Goal: Task Accomplishment & Management: Complete application form

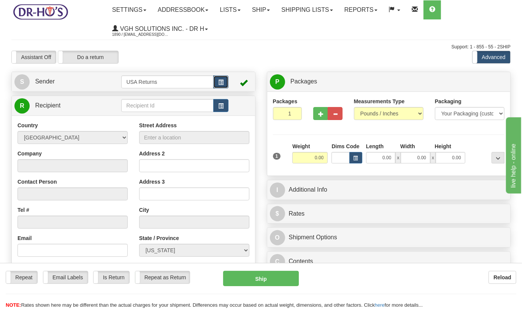
click at [222, 83] on span "button" at bounding box center [220, 82] width 5 height 5
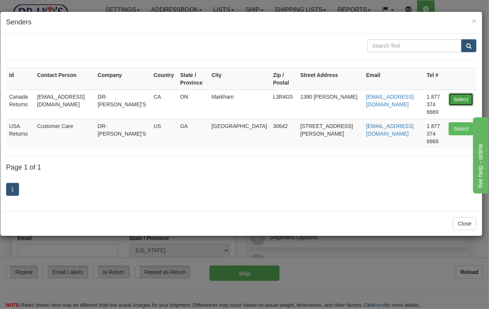
click at [469, 93] on button "Select" at bounding box center [461, 99] width 25 height 13
type input "Canada Returns"
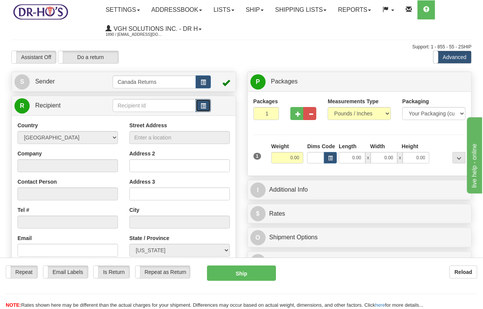
click at [201, 106] on span "button" at bounding box center [203, 106] width 5 height 5
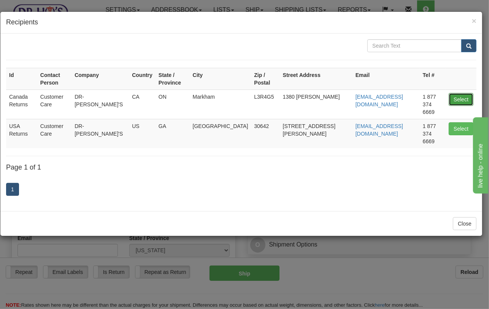
click at [460, 93] on button "Select" at bounding box center [461, 99] width 25 height 13
type input "Canada Returns"
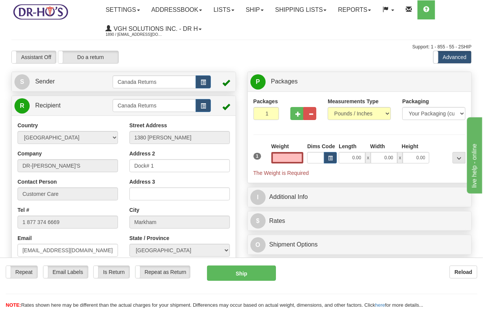
type input "0.00"
click at [95, 86] on link "S Sender" at bounding box center [63, 82] width 98 height 16
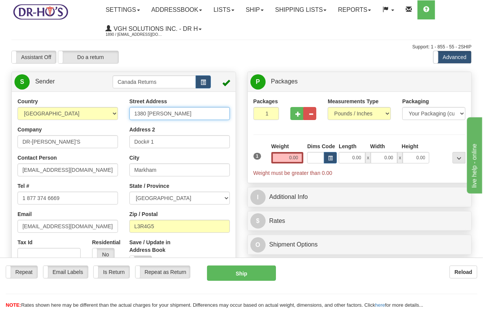
drag, startPoint x: 183, startPoint y: 117, endPoint x: 111, endPoint y: 119, distance: 72.3
click at [111, 119] on div "Country [GEOGRAPHIC_DATA] [GEOGRAPHIC_DATA] [GEOGRAPHIC_DATA] [GEOGRAPHIC_DATA]…" at bounding box center [124, 202] width 224 height 211
paste input "[STREET_ADDRESS]"
type input "[STREET_ADDRESS]"
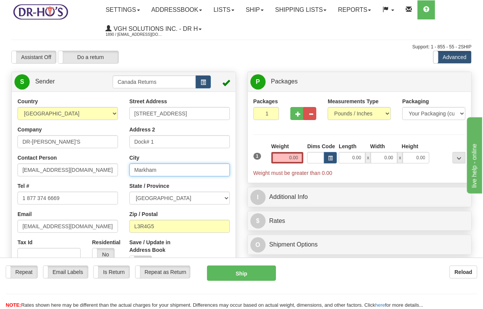
click at [161, 170] on input "Markham" at bounding box center [179, 169] width 100 height 13
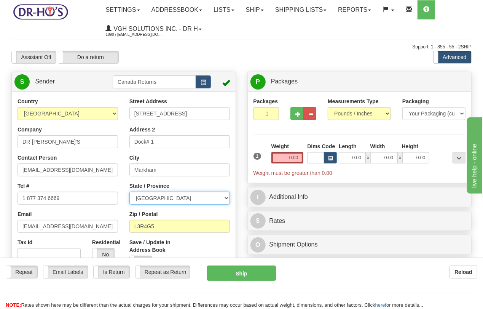
click at [157, 197] on select "[GEOGRAPHIC_DATA] [GEOGRAPHIC_DATA] [GEOGRAPHIC_DATA] [GEOGRAPHIC_DATA] [GEOGRA…" at bounding box center [179, 197] width 100 height 13
select select "QC"
click at [129, 192] on select "[GEOGRAPHIC_DATA] [GEOGRAPHIC_DATA] [GEOGRAPHIC_DATA] [GEOGRAPHIC_DATA] [GEOGRA…" at bounding box center [179, 197] width 100 height 13
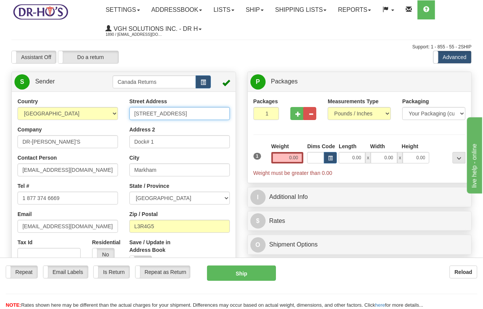
click at [205, 114] on input "[STREET_ADDRESS]" at bounding box center [179, 113] width 100 height 13
type input "[STREET_ADDRESS]"
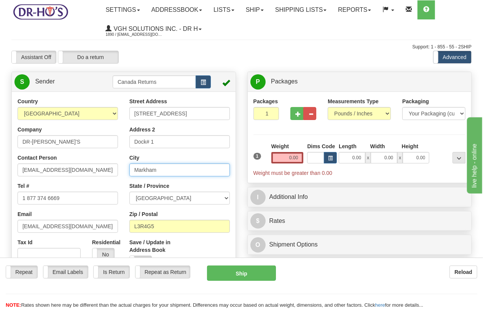
drag, startPoint x: 161, startPoint y: 168, endPoint x: 116, endPoint y: 169, distance: 44.9
click at [116, 169] on div "Country [GEOGRAPHIC_DATA] [GEOGRAPHIC_DATA] [GEOGRAPHIC_DATA] [GEOGRAPHIC_DATA]…" at bounding box center [124, 202] width 224 height 211
paste input "Châteauguay"
type input "Châteauguay"
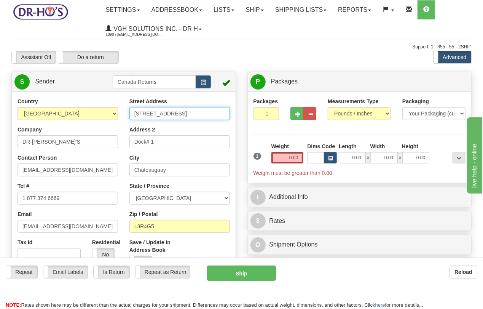
click at [198, 113] on input "[STREET_ADDRESS]" at bounding box center [179, 113] width 100 height 13
type input "[STREET_ADDRESS]"
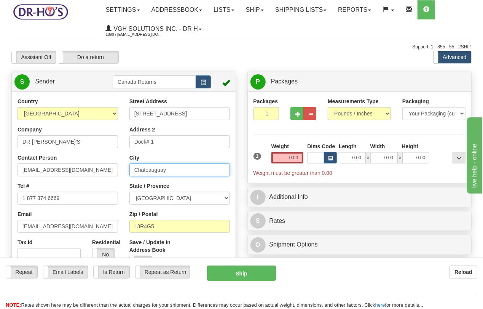
click at [180, 171] on input "Châteauguay" at bounding box center [179, 169] width 100 height 13
paste input "South"
click at [134, 171] on input "[GEOGRAPHIC_DATA]" at bounding box center [179, 169] width 100 height 13
type input "[GEOGRAPHIC_DATA]"
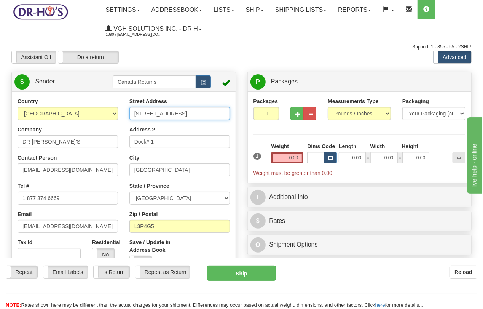
click at [210, 113] on input "[STREET_ADDRESS]" at bounding box center [179, 113] width 100 height 13
click at [193, 115] on input "[STREET_ADDRESS]" at bounding box center [179, 113] width 100 height 13
click at [201, 113] on input "[STREET_ADDRESS]" at bounding box center [179, 113] width 100 height 13
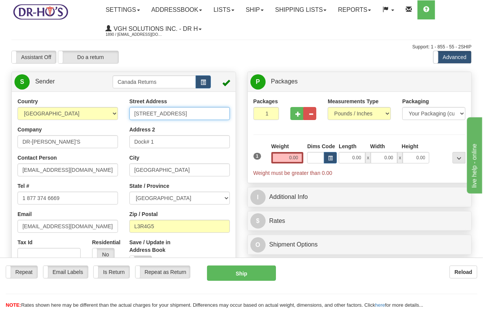
type input "[STREET_ADDRESS]"
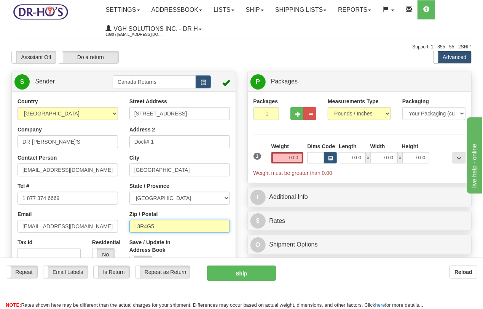
drag, startPoint x: 169, startPoint y: 226, endPoint x: 104, endPoint y: 223, distance: 65.5
click at [104, 223] on div "Country [GEOGRAPHIC_DATA] [GEOGRAPHIC_DATA] [GEOGRAPHIC_DATA] [GEOGRAPHIC_DATA]…" at bounding box center [124, 202] width 224 height 211
paste input "J6K2B2"
type input "J6K2B2"
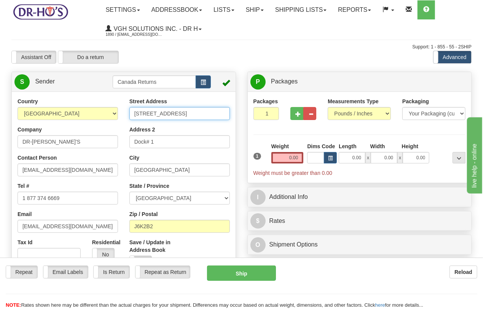
drag, startPoint x: 194, startPoint y: 115, endPoint x: 235, endPoint y: 117, distance: 40.4
click at [235, 117] on div "Street Address [STREET_ADDRESS] Address 2 Dock# 1 City [GEOGRAPHIC_DATA] State …" at bounding box center [180, 185] width 112 height 177
type input "[STREET_ADDRESS]"
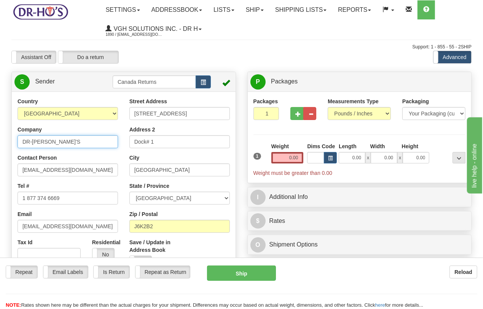
drag, startPoint x: 59, startPoint y: 145, endPoint x: -30, endPoint y: 141, distance: 89.9
click at [0, 141] on html "Training Course Close Toggle navigation Settings Shipping Preferences New Sende…" at bounding box center [241, 154] width 483 height 309
paste input "[PERSON_NAME]"
type input "[PERSON_NAME]"
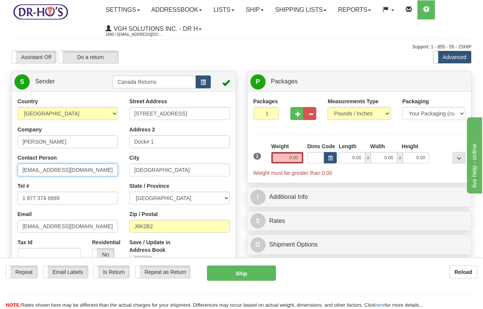
drag, startPoint x: 86, startPoint y: 173, endPoint x: -13, endPoint y: 169, distance: 98.7
click at [0, 169] on html "Training Course Close Toggle navigation Settings Shipping Preferences New Sende…" at bounding box center [241, 154] width 483 height 309
paste input "[PERSON_NAME]"
type input "[PERSON_NAME]"
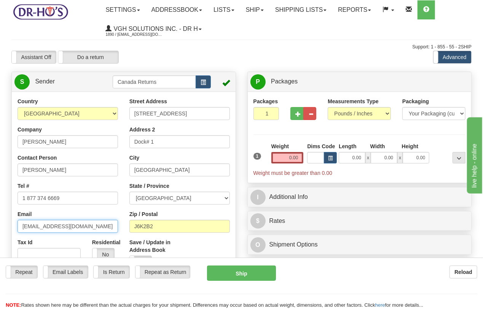
drag, startPoint x: 78, startPoint y: 228, endPoint x: -7, endPoint y: 226, distance: 84.9
click at [0, 226] on html "Training Course Close Toggle navigation Settings Shipping Preferences New Sende…" at bounding box center [241, 154] width 483 height 309
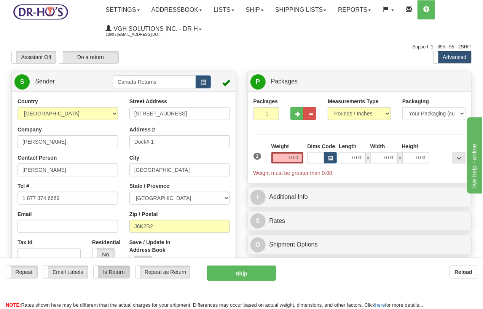
click at [118, 271] on label "Is Return" at bounding box center [111, 272] width 35 height 12
drag, startPoint x: 158, startPoint y: 143, endPoint x: 78, endPoint y: 144, distance: 80.3
click at [78, 144] on div "Country [GEOGRAPHIC_DATA] [GEOGRAPHIC_DATA] [GEOGRAPHIC_DATA] [GEOGRAPHIC_DATA]…" at bounding box center [124, 202] width 224 height 211
click at [285, 160] on input "0.00" at bounding box center [287, 157] width 32 height 11
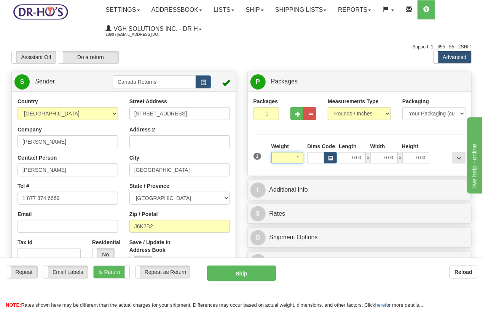
type input "1.00"
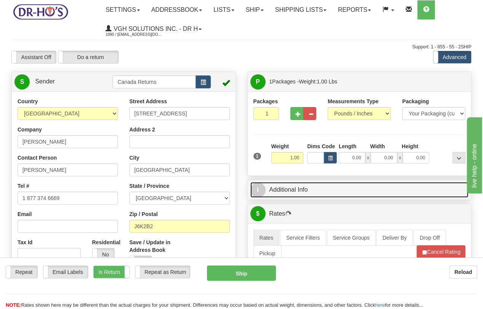
click at [279, 189] on link "I Additional Info" at bounding box center [359, 190] width 218 height 16
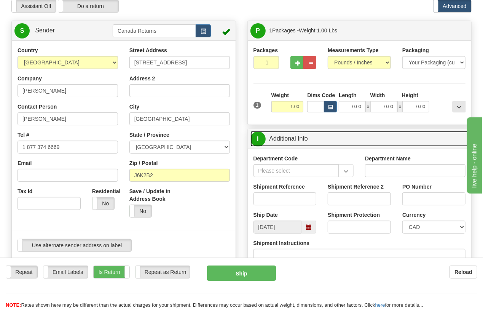
scroll to position [127, 0]
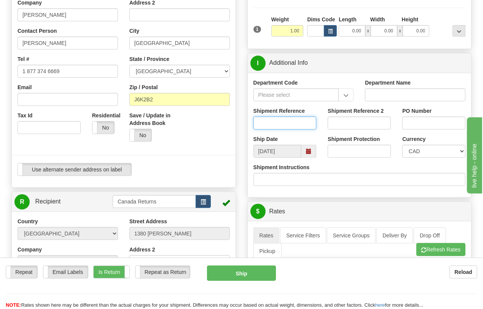
click at [284, 122] on input "Shipment Reference" at bounding box center [284, 122] width 63 height 13
paste input "1151755"
click at [310, 152] on span at bounding box center [308, 150] width 5 height 5
type input "1151755"
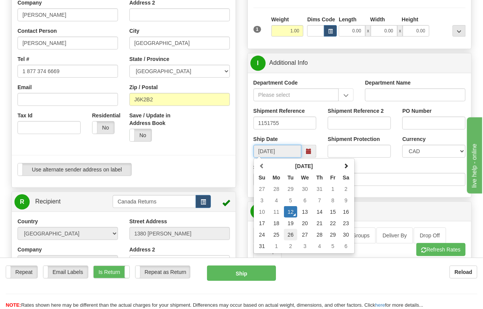
click at [290, 232] on td "26" at bounding box center [290, 234] width 13 height 11
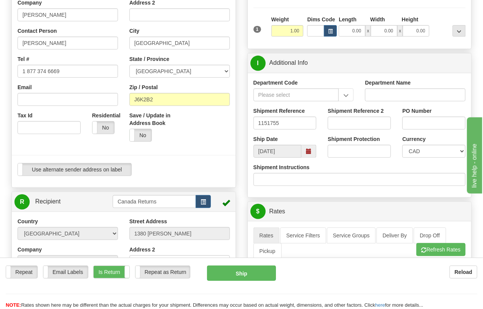
type input "[DATE]"
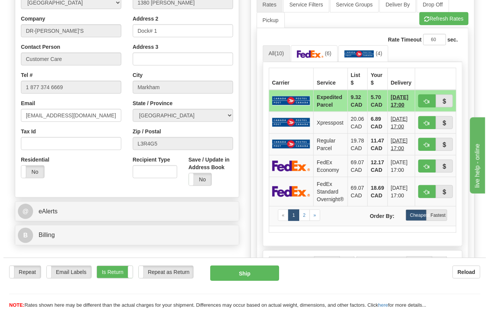
scroll to position [465, 0]
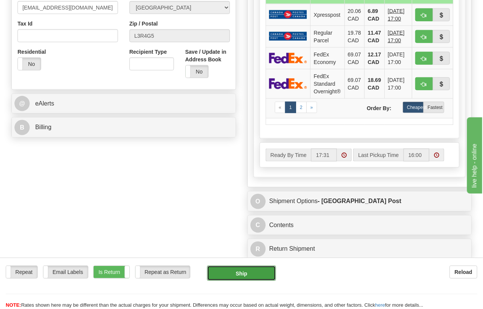
click at [249, 272] on button "Ship" at bounding box center [241, 272] width 69 height 15
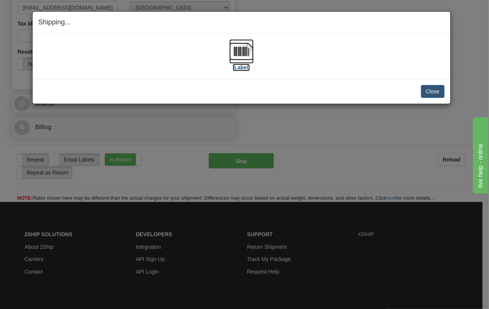
click at [237, 58] on img at bounding box center [241, 51] width 24 height 24
